Goal: Information Seeking & Learning: Learn about a topic

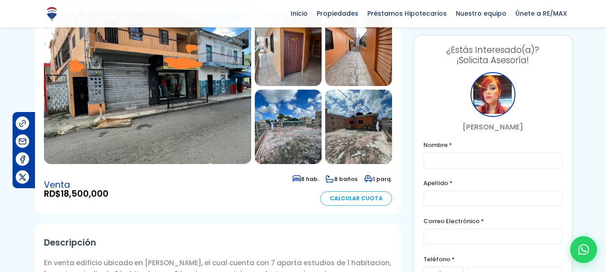
scroll to position [181, 0]
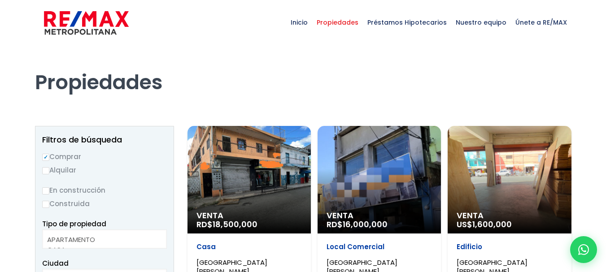
select select
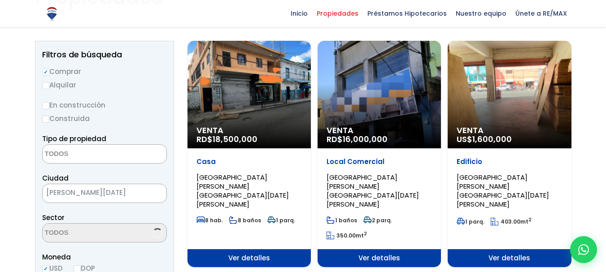
select select "213"
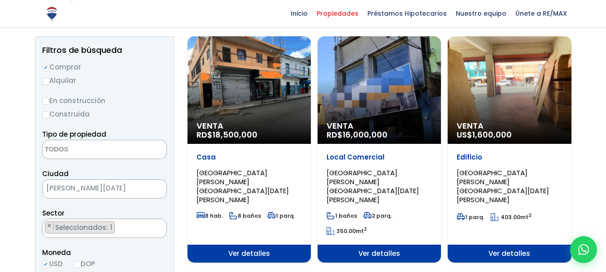
scroll to position [93, 0]
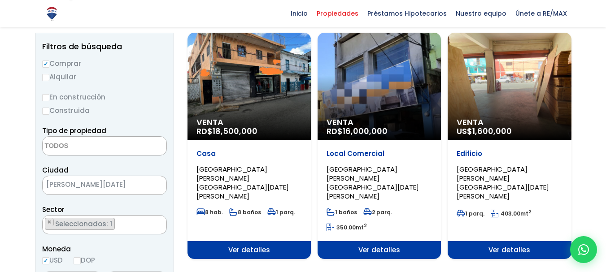
click at [496, 108] on div "Venta US$ 1,600,000" at bounding box center [509, 87] width 123 height 108
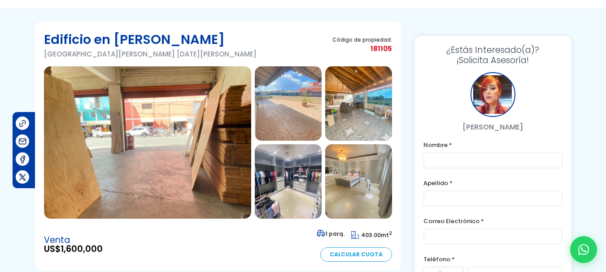
scroll to position [35, 0]
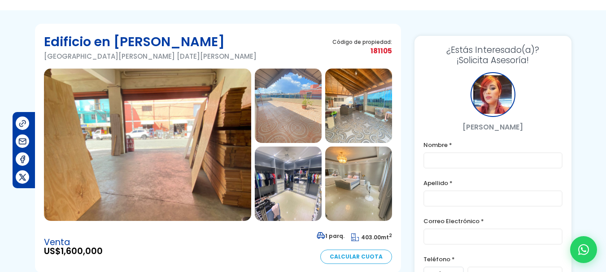
click at [224, 139] on img at bounding box center [147, 145] width 207 height 153
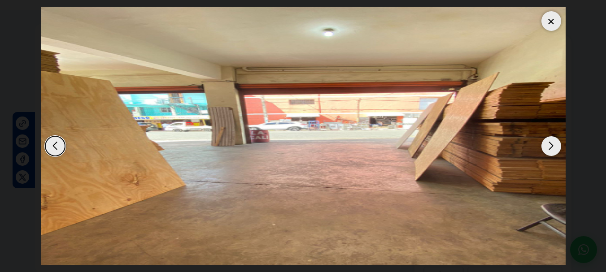
click at [557, 145] on div "Next slide" at bounding box center [552, 146] width 20 height 20
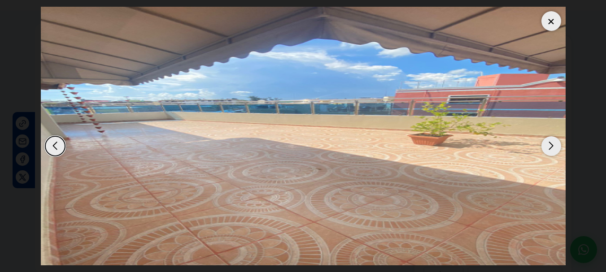
click at [557, 145] on div "Next slide" at bounding box center [552, 146] width 20 height 20
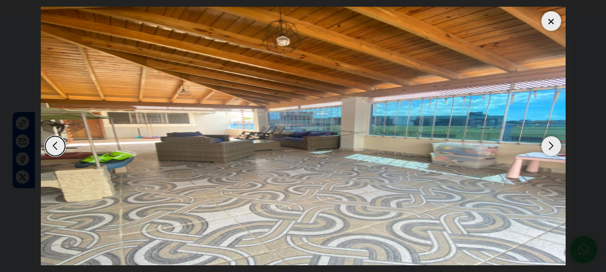
click at [557, 145] on div "Next slide" at bounding box center [552, 146] width 20 height 20
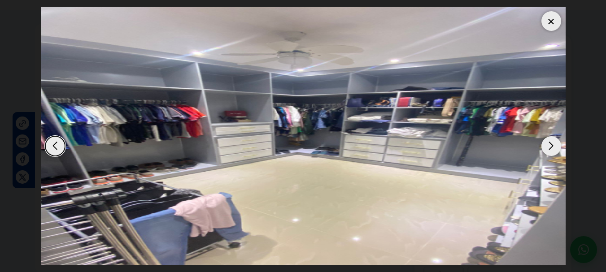
click at [557, 145] on div "Next slide" at bounding box center [552, 146] width 20 height 20
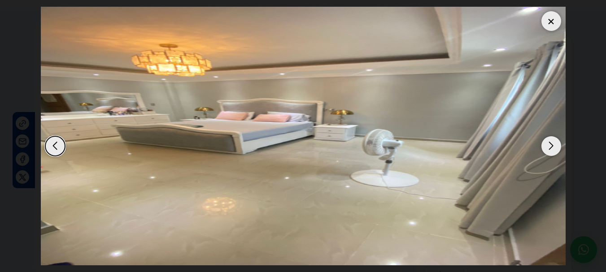
click at [557, 145] on div "Next slide" at bounding box center [552, 146] width 20 height 20
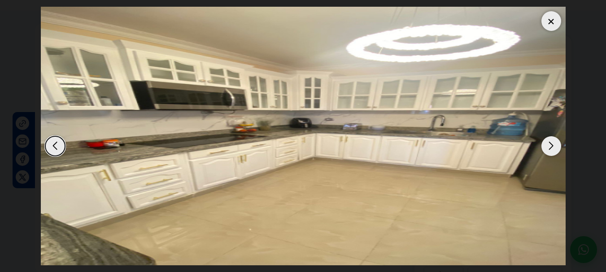
click at [547, 23] on div at bounding box center [552, 21] width 20 height 20
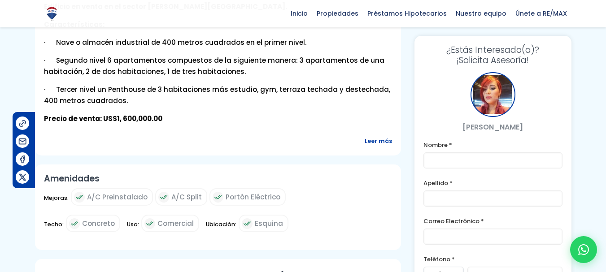
scroll to position [359, 0]
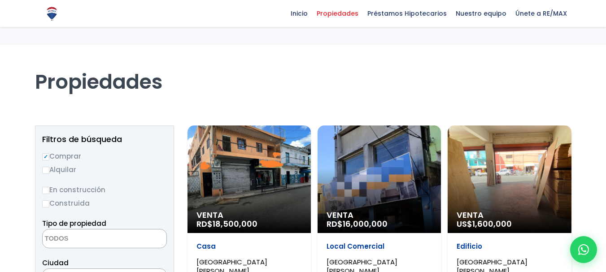
select select
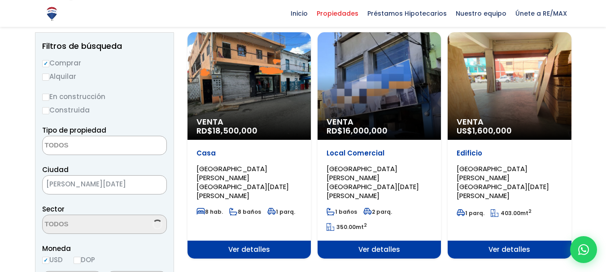
select select "213"
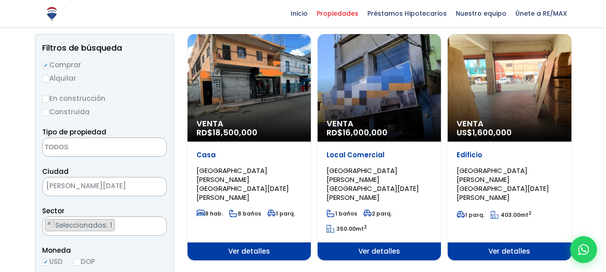
scroll to position [103, 0]
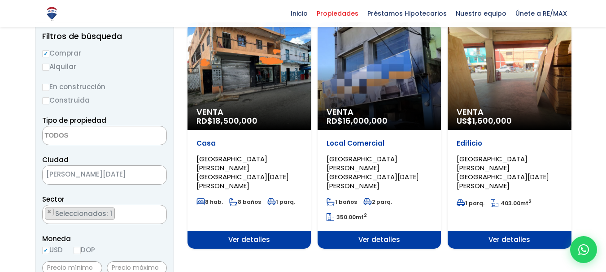
click at [370, 85] on div "Venta RD$ 16,000,000" at bounding box center [379, 76] width 123 height 108
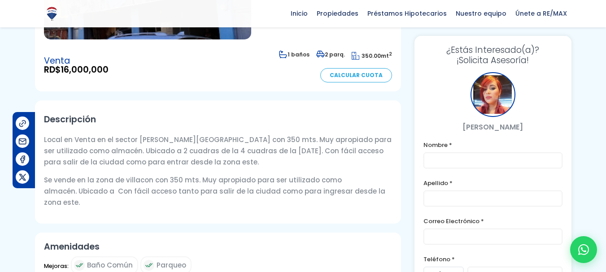
scroll to position [218, 0]
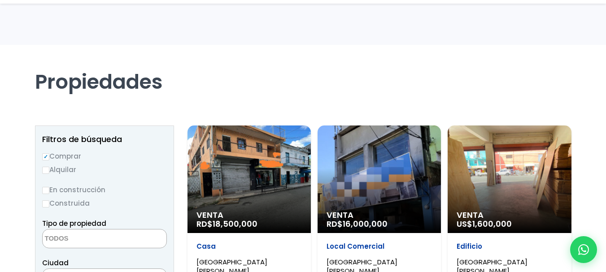
select select
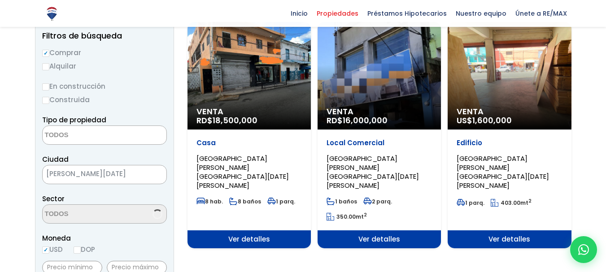
scroll to position [103, 0]
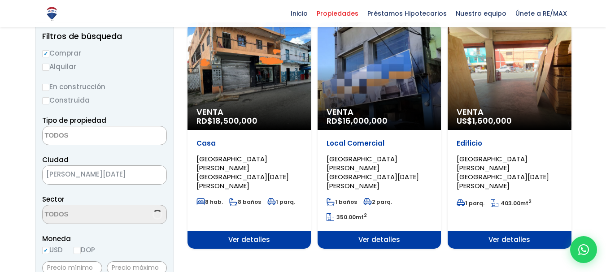
select select "213"
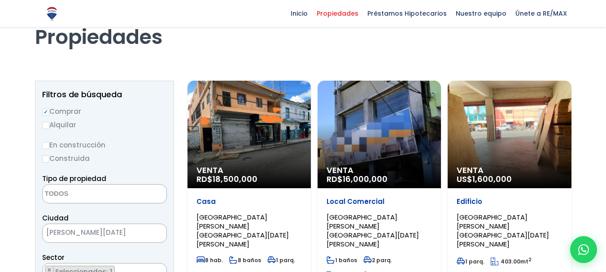
scroll to position [135, 0]
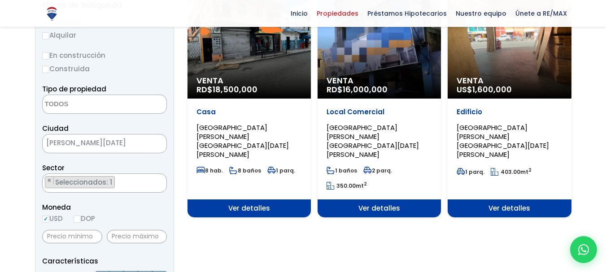
click at [146, 101] on span at bounding box center [104, 104] width 125 height 19
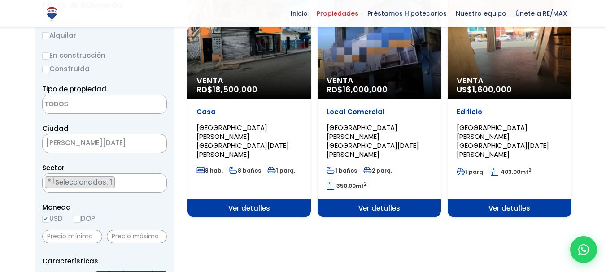
click at [142, 143] on span "SANTO DOMINGO DE GUZMÁN" at bounding box center [93, 143] width 101 height 13
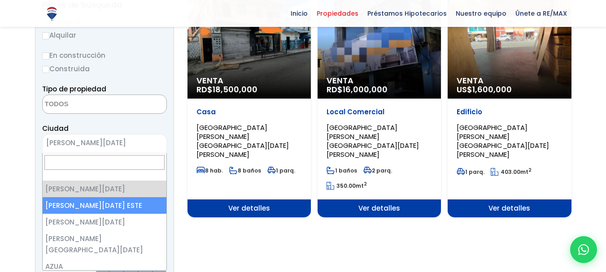
select select "148"
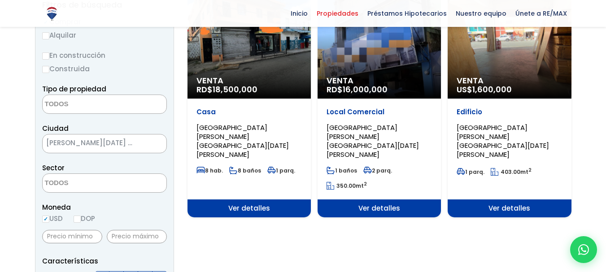
click at [141, 185] on span at bounding box center [104, 183] width 125 height 19
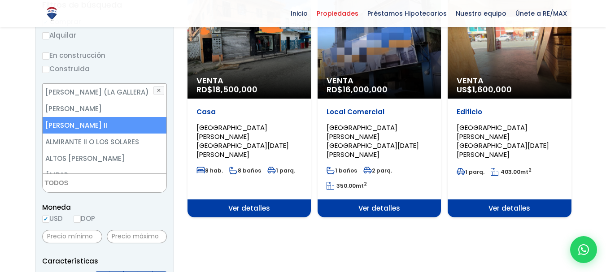
click at [82, 123] on li "[PERSON_NAME] II" at bounding box center [105, 125] width 124 height 17
select select "13152"
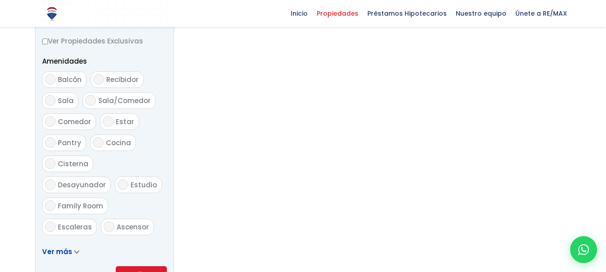
scroll to position [539, 0]
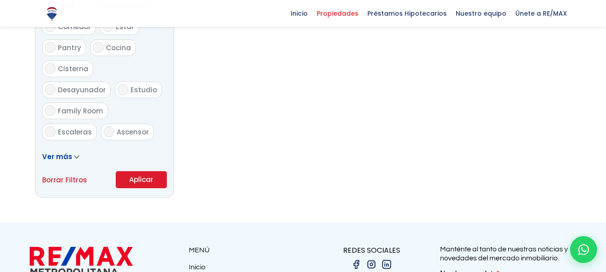
click at [143, 179] on button "Aplicar" at bounding box center [141, 179] width 51 height 17
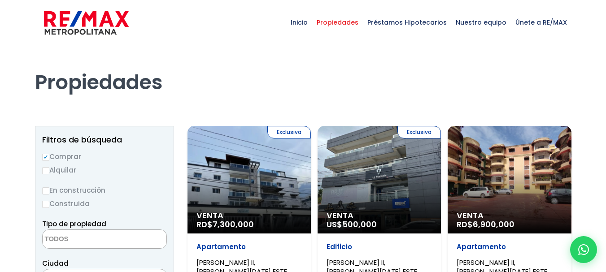
select select
select select "13152"
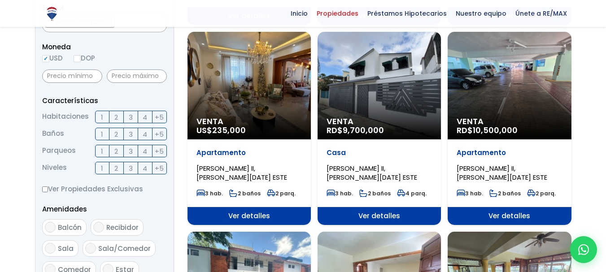
scroll to position [299, 0]
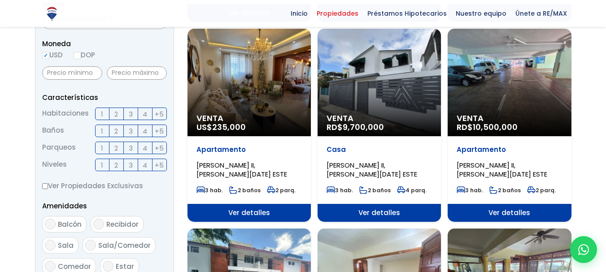
click at [506, 88] on div "Venta RD$ 10,500,000" at bounding box center [509, 83] width 123 height 108
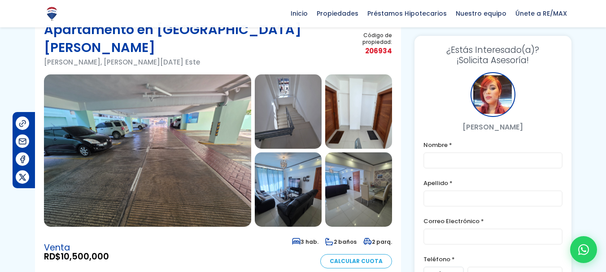
scroll to position [57, 0]
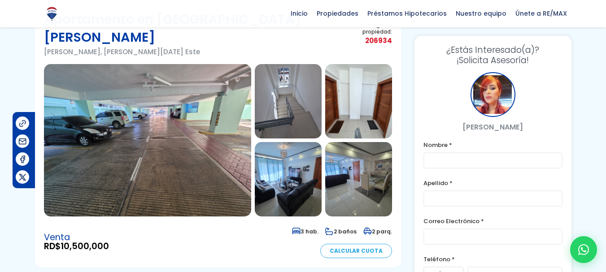
drag, startPoint x: 613, startPoint y: 40, endPoint x: 613, endPoint y: 53, distance: 13.0
click at [606, 53] on html "X Inicio Propiedades Préstamos Hipotecarios Calculadora de préstamos Nuestro eq…" at bounding box center [303, 79] width 606 height 272
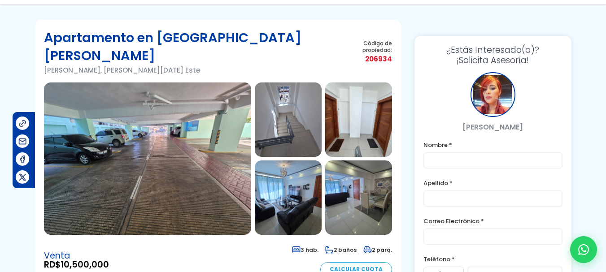
scroll to position [53, 0]
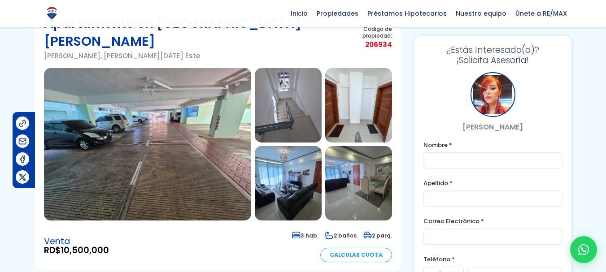
click at [130, 141] on img at bounding box center [147, 144] width 207 height 153
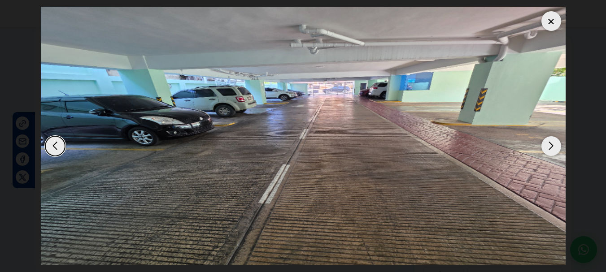
click at [552, 145] on div "Next slide" at bounding box center [552, 146] width 20 height 20
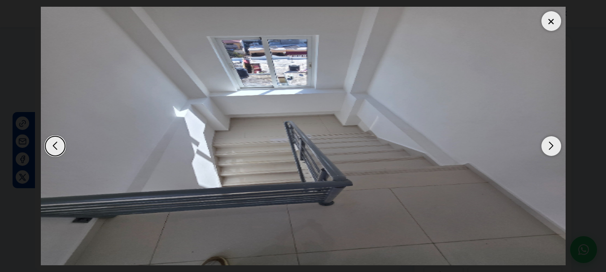
click at [552, 145] on div "Next slide" at bounding box center [552, 146] width 20 height 20
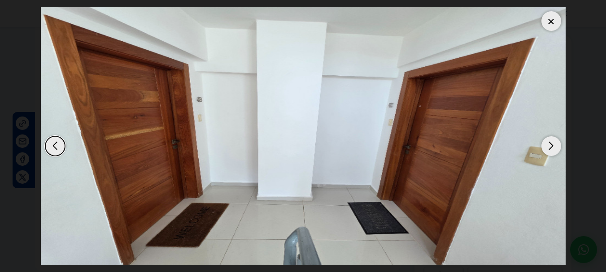
click at [58, 146] on div "Previous slide" at bounding box center [55, 146] width 20 height 20
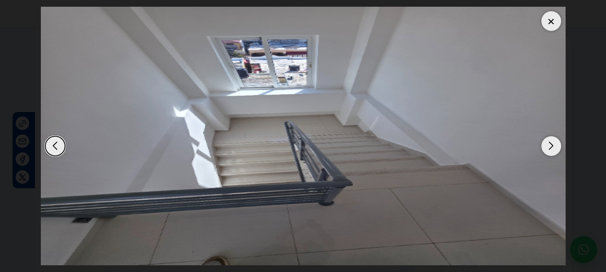
click at [556, 146] on div "Next slide" at bounding box center [552, 146] width 20 height 20
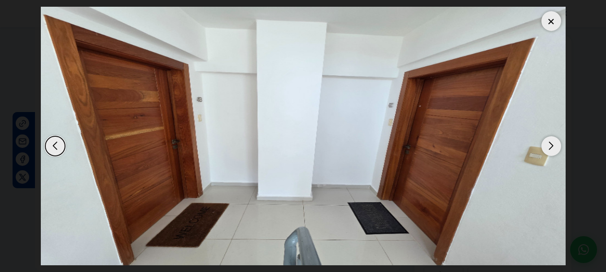
click at [551, 140] on div "Next slide" at bounding box center [552, 146] width 20 height 20
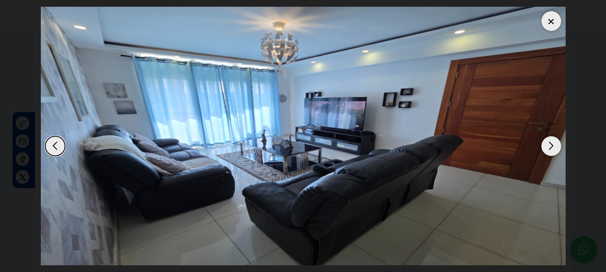
click at [551, 142] on div "Next slide" at bounding box center [552, 146] width 20 height 20
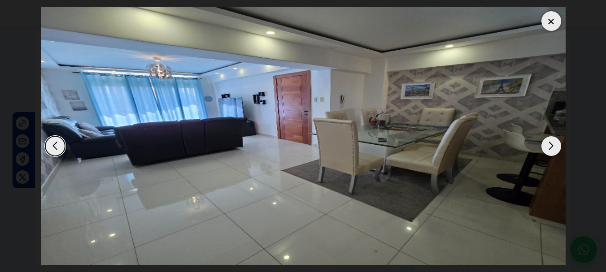
click at [549, 141] on div "Next slide" at bounding box center [552, 146] width 20 height 20
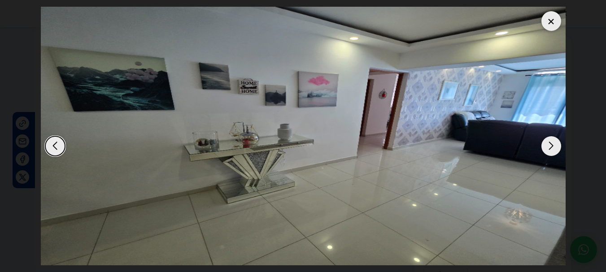
click at [549, 141] on div "Next slide" at bounding box center [552, 146] width 20 height 20
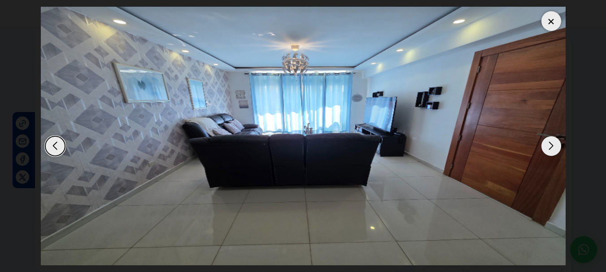
click at [549, 141] on div "Next slide" at bounding box center [552, 146] width 20 height 20
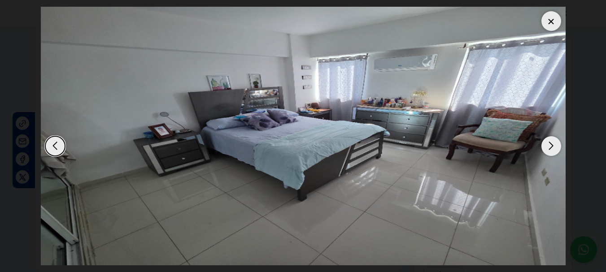
click at [550, 143] on div "Next slide" at bounding box center [552, 146] width 20 height 20
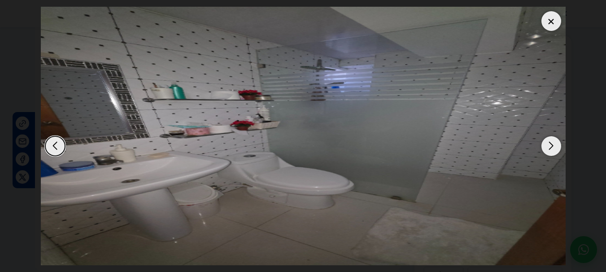
click at [550, 143] on div "Next slide" at bounding box center [552, 146] width 20 height 20
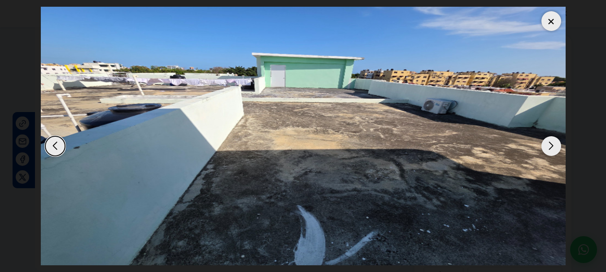
click at [550, 143] on div "Next slide" at bounding box center [552, 146] width 20 height 20
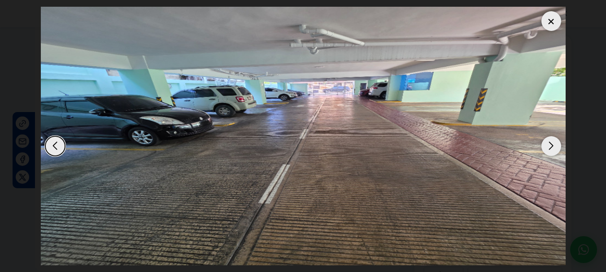
click at [550, 19] on div at bounding box center [552, 21] width 20 height 20
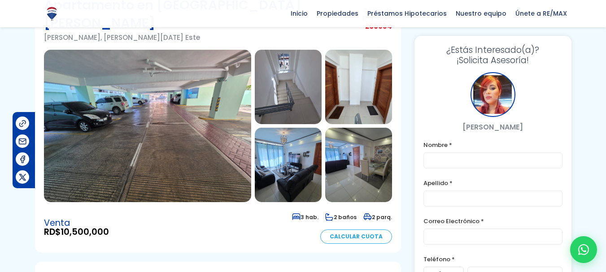
scroll to position [71, 0]
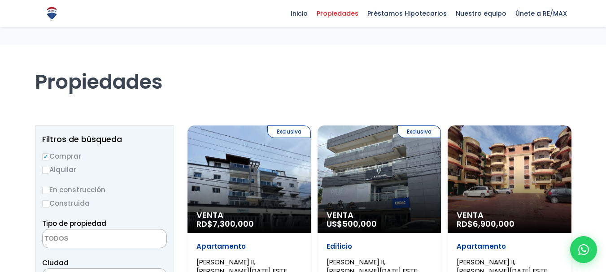
select select
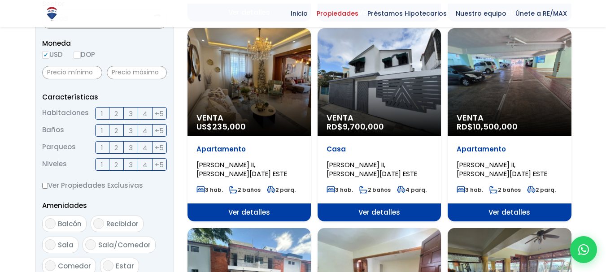
select select "13152"
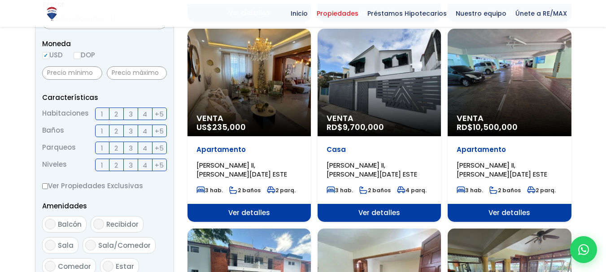
click at [233, 79] on div "Venta US$ 235,000" at bounding box center [249, 83] width 123 height 108
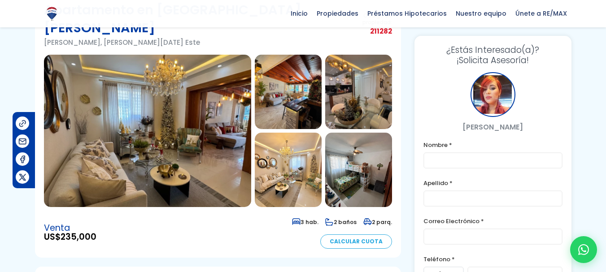
scroll to position [64, 0]
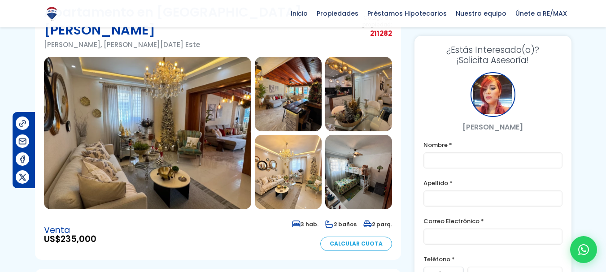
click at [184, 137] on img at bounding box center [147, 133] width 207 height 153
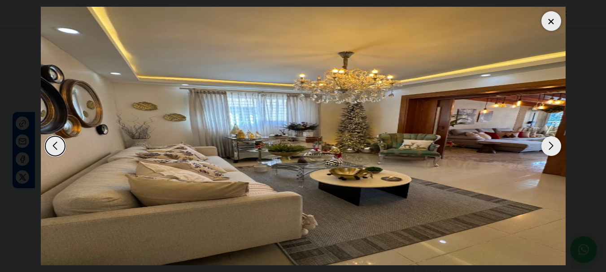
click at [554, 145] on div "Next slide" at bounding box center [552, 146] width 20 height 20
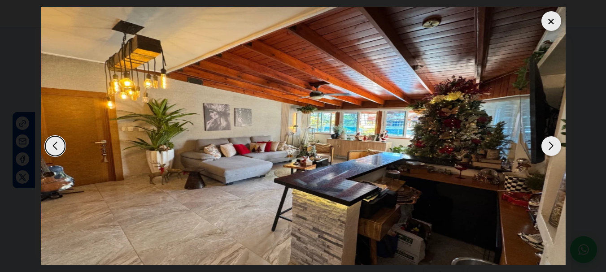
click at [547, 145] on div "Next slide" at bounding box center [552, 146] width 20 height 20
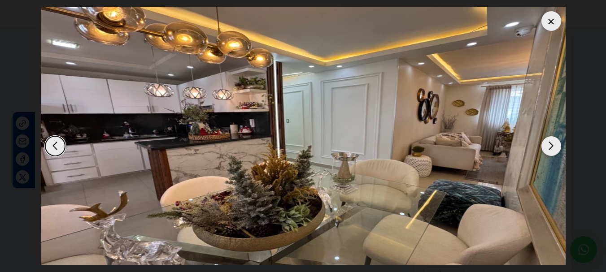
click at [547, 145] on div "Next slide" at bounding box center [552, 146] width 20 height 20
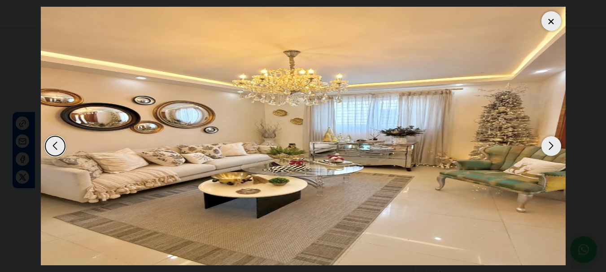
click at [550, 145] on div "Next slide" at bounding box center [552, 146] width 20 height 20
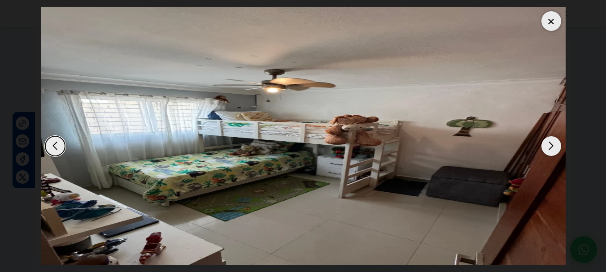
click at [550, 145] on div "Next slide" at bounding box center [552, 146] width 20 height 20
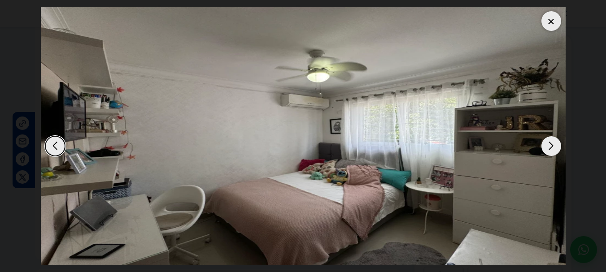
click at [550, 145] on div "Next slide" at bounding box center [552, 146] width 20 height 20
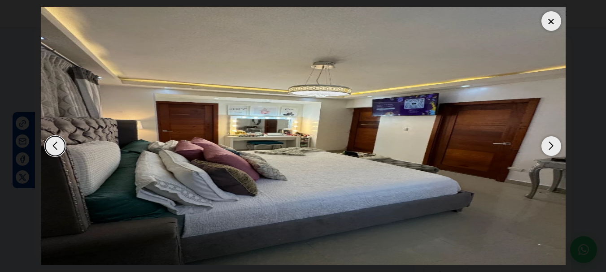
click at [550, 145] on div "Next slide" at bounding box center [552, 146] width 20 height 20
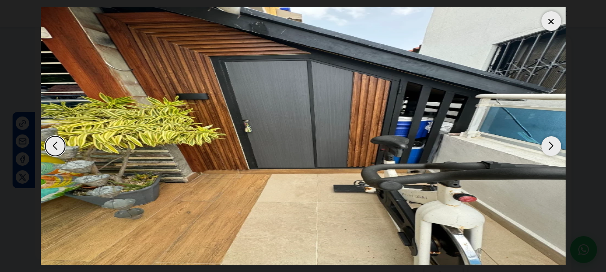
click at [550, 145] on div "Next slide" at bounding box center [552, 146] width 20 height 20
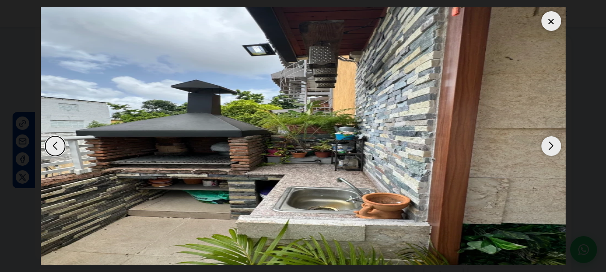
click at [550, 145] on div "Next slide" at bounding box center [552, 146] width 20 height 20
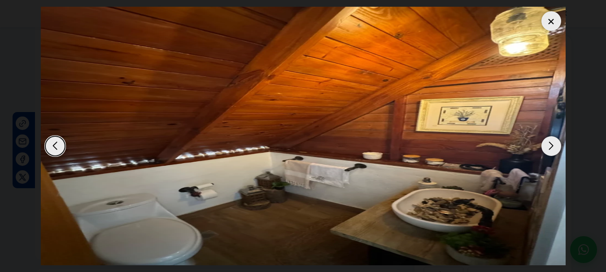
click at [558, 142] on div "Next slide" at bounding box center [552, 146] width 20 height 20
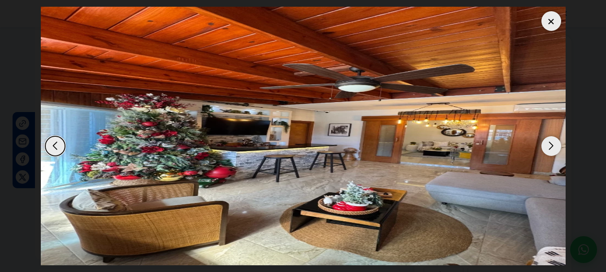
click at [558, 142] on div "Next slide" at bounding box center [552, 146] width 20 height 20
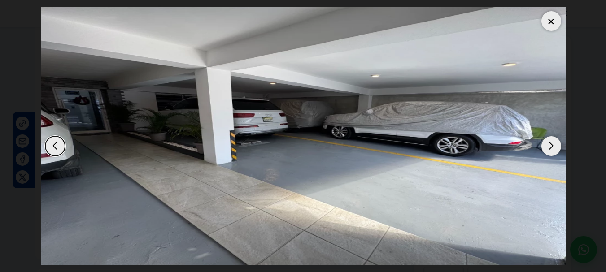
click at [549, 143] on div "Next slide" at bounding box center [552, 146] width 20 height 20
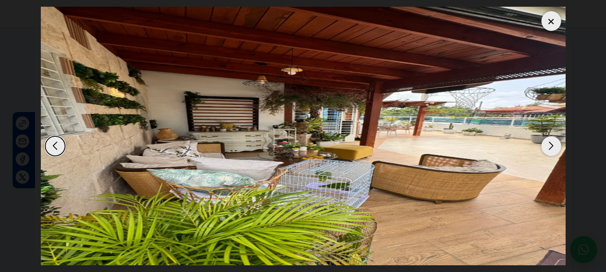
click at [549, 143] on div "Next slide" at bounding box center [552, 146] width 20 height 20
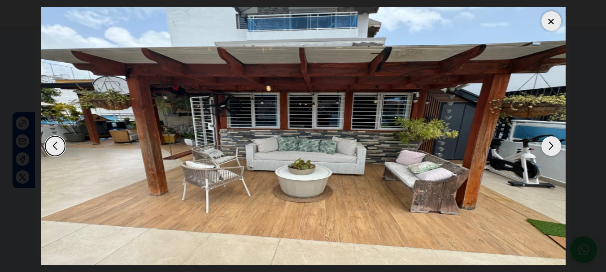
click at [549, 143] on div "Next slide" at bounding box center [552, 146] width 20 height 20
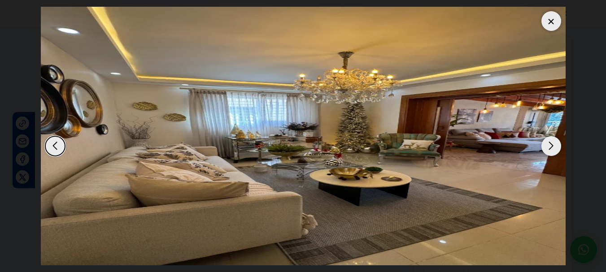
click at [549, 143] on div "Next slide" at bounding box center [552, 146] width 20 height 20
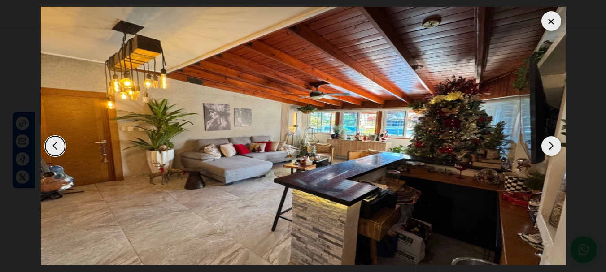
click at [59, 146] on div "Previous slide" at bounding box center [55, 146] width 20 height 20
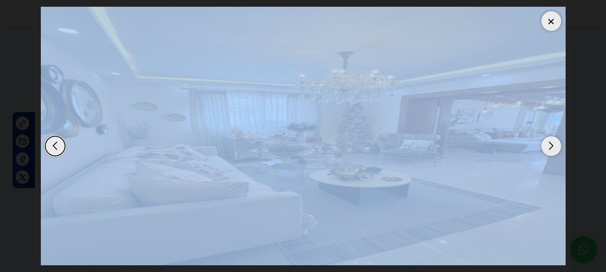
click at [59, 146] on div "Previous slide" at bounding box center [55, 146] width 20 height 20
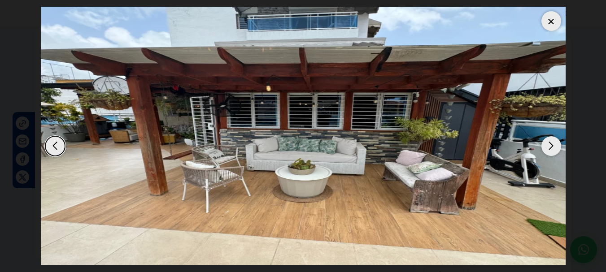
click at [549, 21] on div at bounding box center [552, 21] width 20 height 20
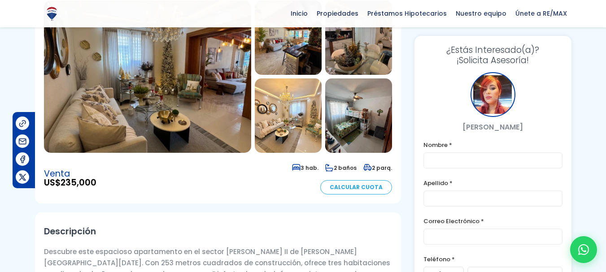
scroll to position [123, 0]
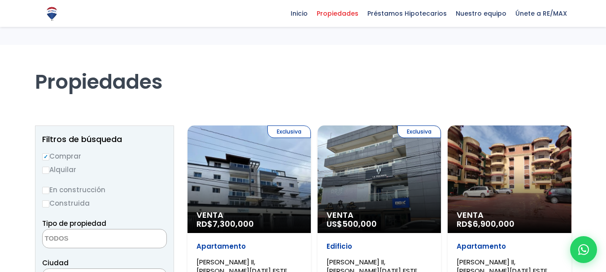
select select
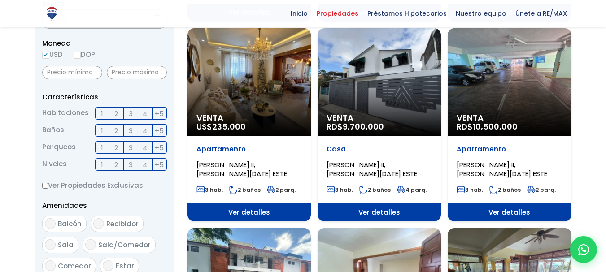
select select "13152"
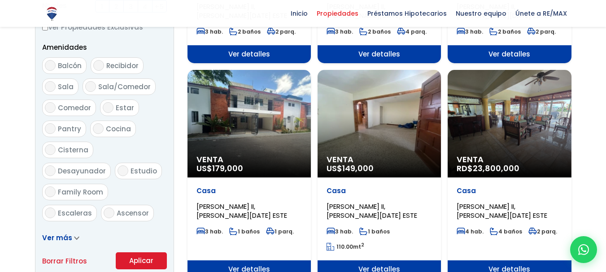
scroll to position [479, 0]
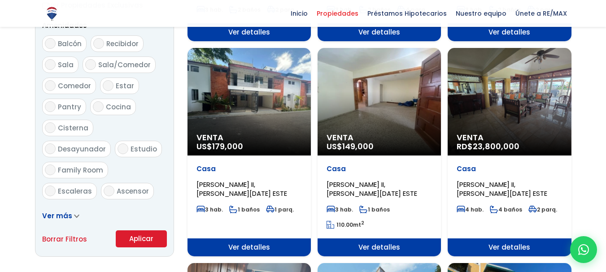
click at [514, 113] on div "Venta RD$ 23,800,000" at bounding box center [509, 102] width 123 height 108
click at [512, 113] on div "Venta RD$ 23,800,000" at bounding box center [509, 102] width 123 height 108
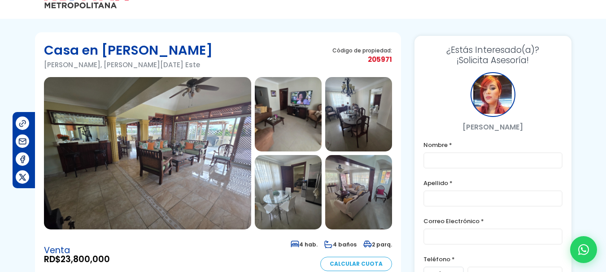
scroll to position [24, 0]
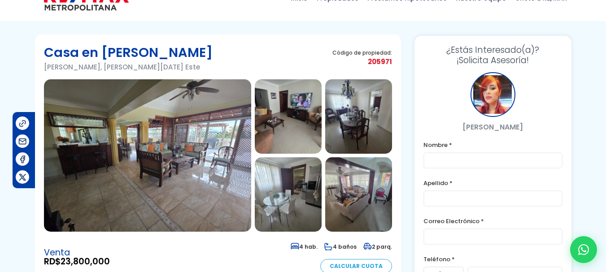
click at [134, 175] on img at bounding box center [147, 155] width 207 height 153
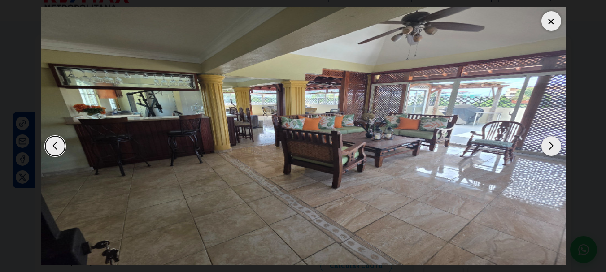
click at [547, 143] on div "Next slide" at bounding box center [552, 146] width 20 height 20
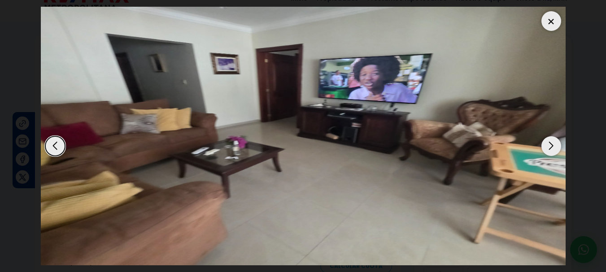
click at [547, 143] on div "Next slide" at bounding box center [552, 146] width 20 height 20
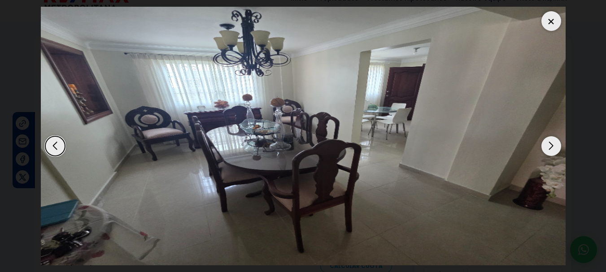
click at [547, 143] on div "Next slide" at bounding box center [552, 146] width 20 height 20
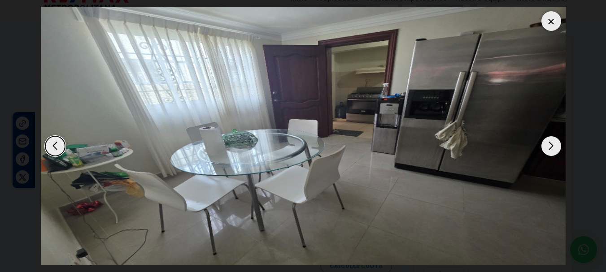
click at [547, 143] on div "Next slide" at bounding box center [552, 146] width 20 height 20
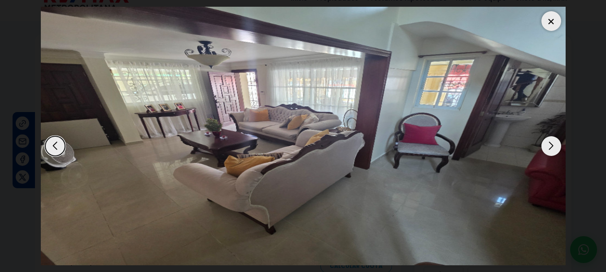
click at [547, 143] on div "Next slide" at bounding box center [552, 146] width 20 height 20
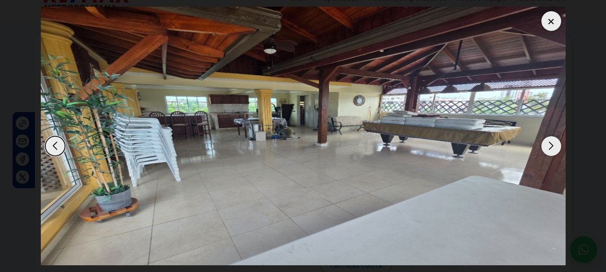
click at [547, 143] on div "Next slide" at bounding box center [552, 146] width 20 height 20
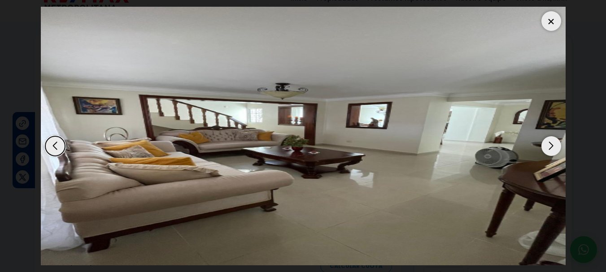
click at [547, 143] on div "Next slide" at bounding box center [552, 146] width 20 height 20
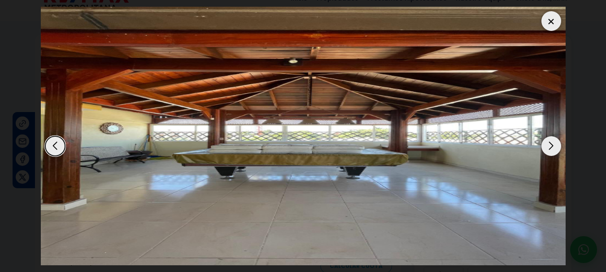
click at [547, 143] on div "Next slide" at bounding box center [552, 146] width 20 height 20
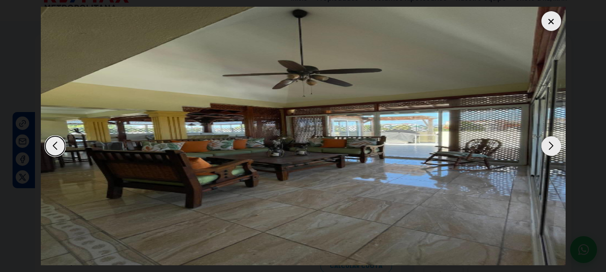
click at [547, 143] on div "Next slide" at bounding box center [552, 146] width 20 height 20
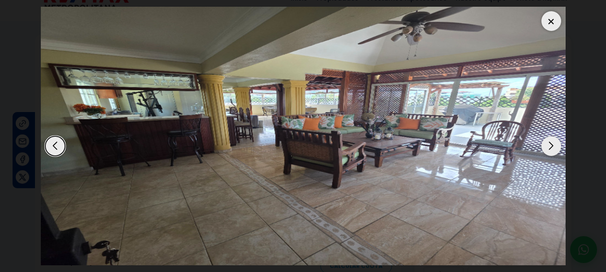
click at [547, 143] on div "Next slide" at bounding box center [552, 146] width 20 height 20
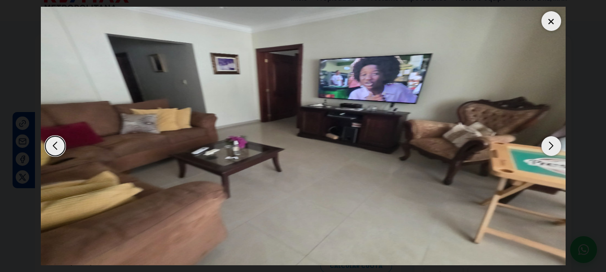
click at [555, 20] on div at bounding box center [552, 21] width 20 height 20
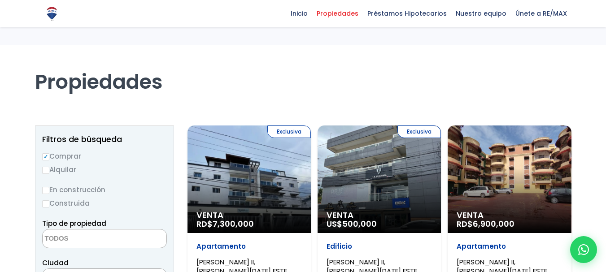
select select
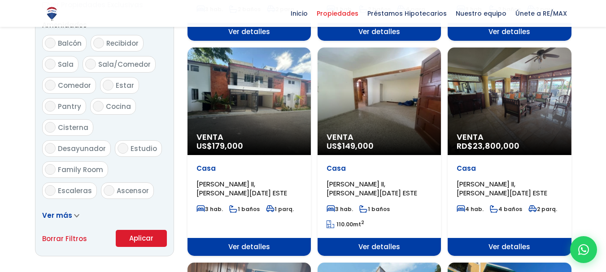
select select "13152"
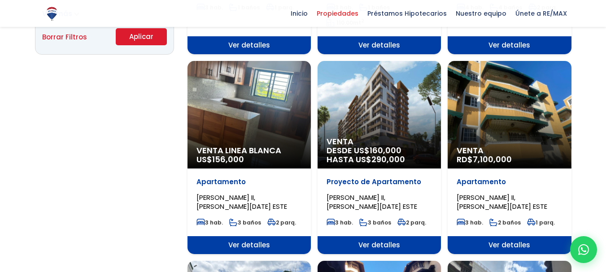
scroll to position [687, 0]
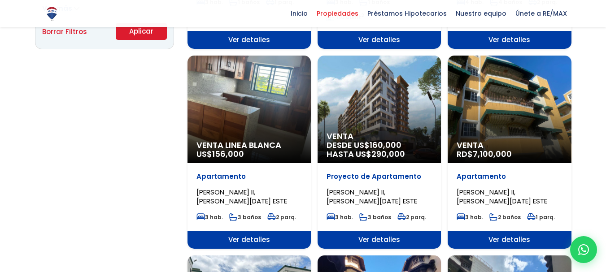
click at [265, 117] on div "Venta Linea Blanca US$ 156,000" at bounding box center [249, 110] width 123 height 108
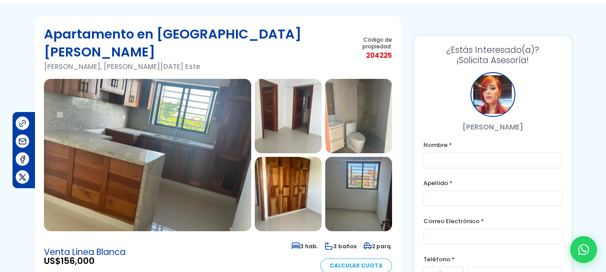
scroll to position [44, 0]
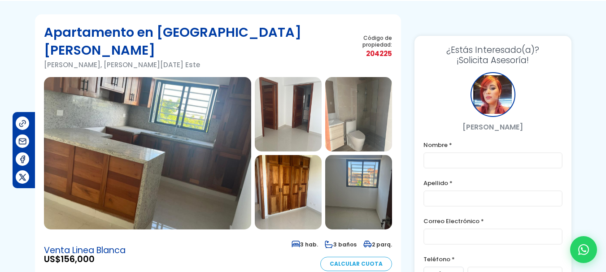
click at [111, 136] on img at bounding box center [147, 153] width 207 height 153
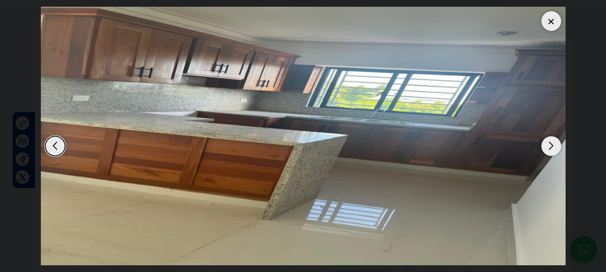
click at [552, 143] on div "Next slide" at bounding box center [552, 146] width 20 height 20
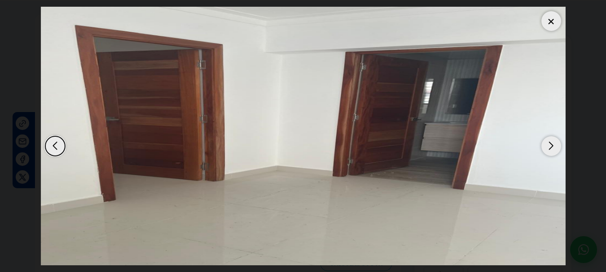
click at [552, 143] on div "Next slide" at bounding box center [552, 146] width 20 height 20
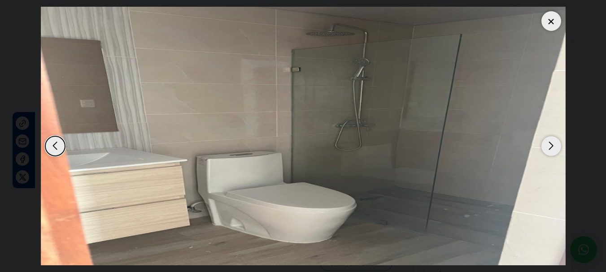
click at [552, 143] on div "Next slide" at bounding box center [552, 146] width 20 height 20
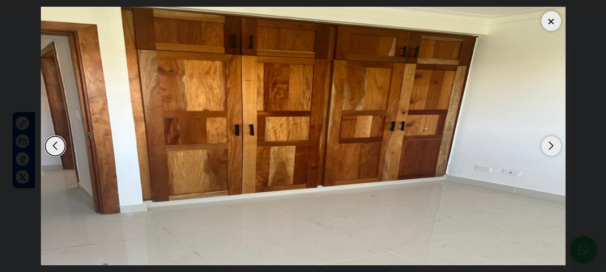
click at [552, 143] on div "Next slide" at bounding box center [552, 146] width 20 height 20
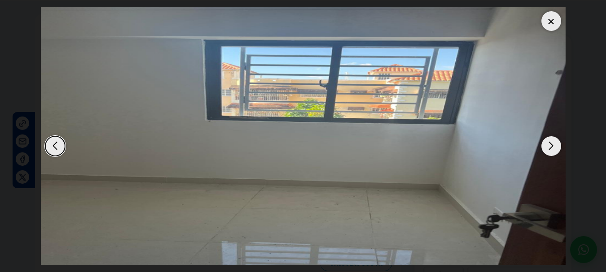
click at [552, 143] on div "Next slide" at bounding box center [552, 146] width 20 height 20
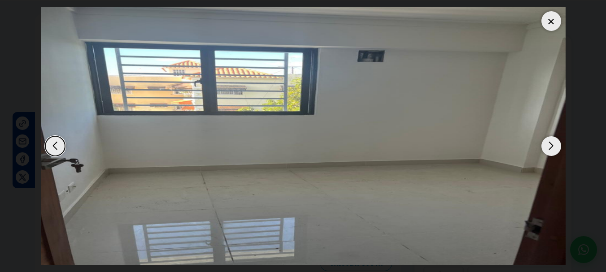
click at [552, 143] on div "Next slide" at bounding box center [552, 146] width 20 height 20
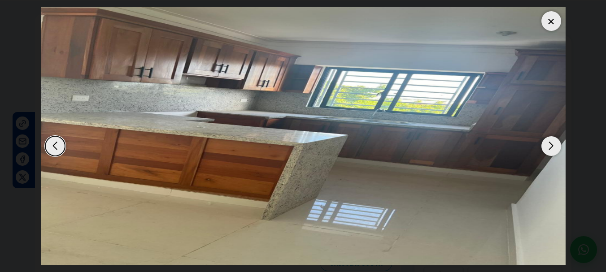
click at [552, 143] on div "Next slide" at bounding box center [552, 146] width 20 height 20
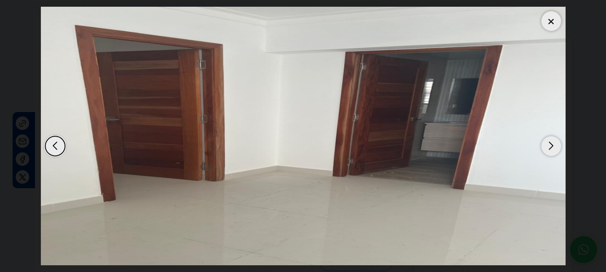
click at [552, 143] on div "Next slide" at bounding box center [552, 146] width 20 height 20
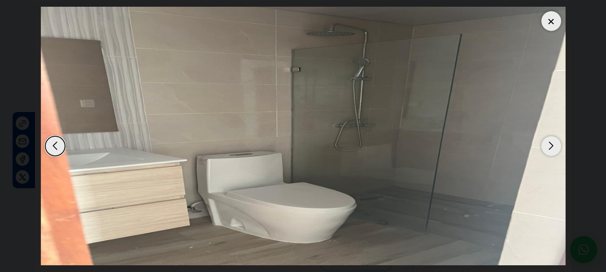
click at [551, 18] on div at bounding box center [552, 21] width 20 height 20
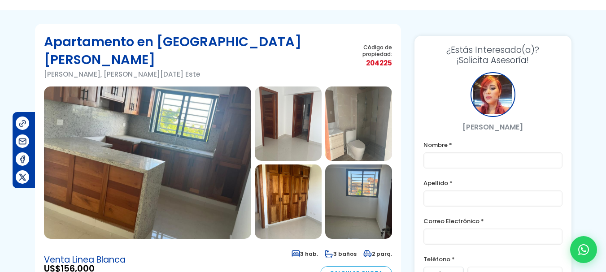
scroll to position [33, 0]
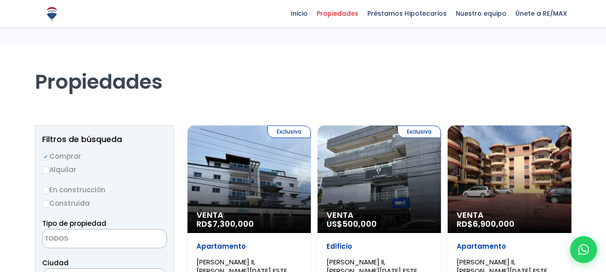
select select
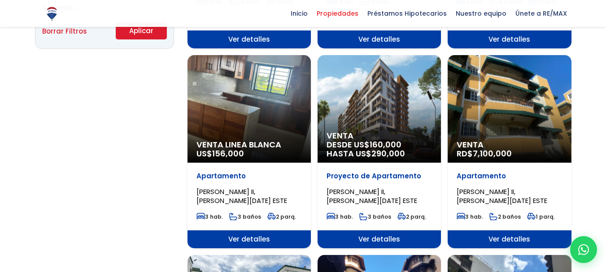
select select "13152"
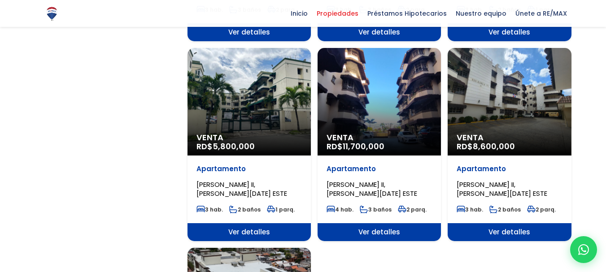
scroll to position [898, 0]
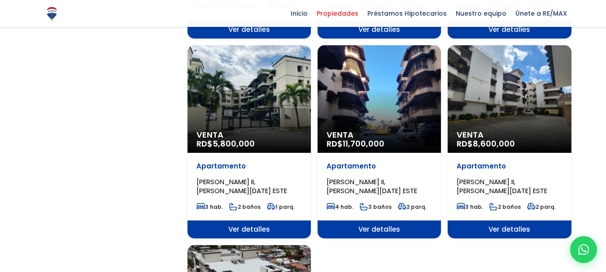
click at [513, 83] on div "Venta RD$ 8,600,000" at bounding box center [509, 99] width 123 height 108
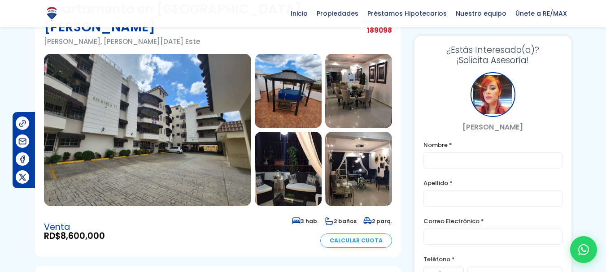
click at [606, 28] on html "X Inicio Propiedades Préstamos Hipotecarios Calculadora de préstamos Nuestro eq…" at bounding box center [303, 69] width 606 height 272
click at [144, 125] on img at bounding box center [147, 130] width 207 height 153
